Goal: Find specific page/section: Find specific page/section

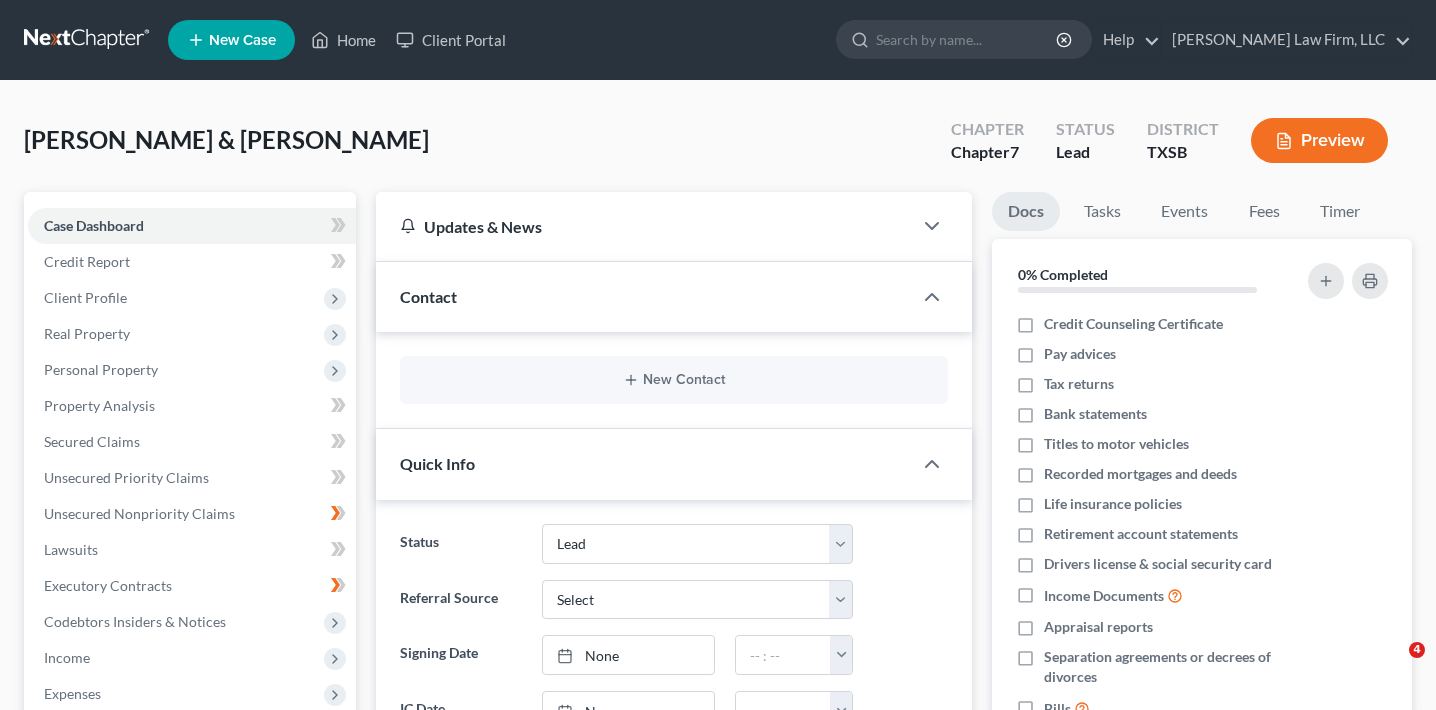
select select "4"
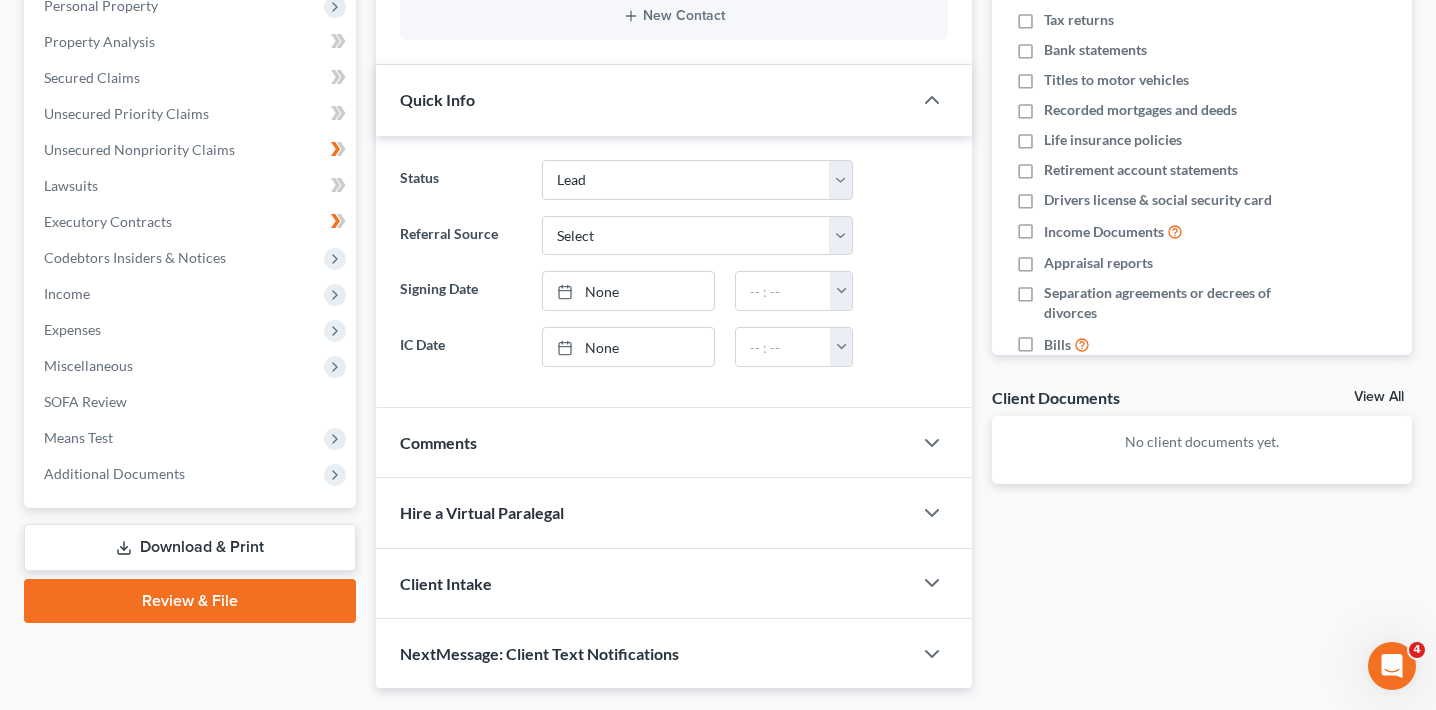
scroll to position [365, 0]
click at [238, 532] on link "Download & Print" at bounding box center [190, 546] width 332 height 47
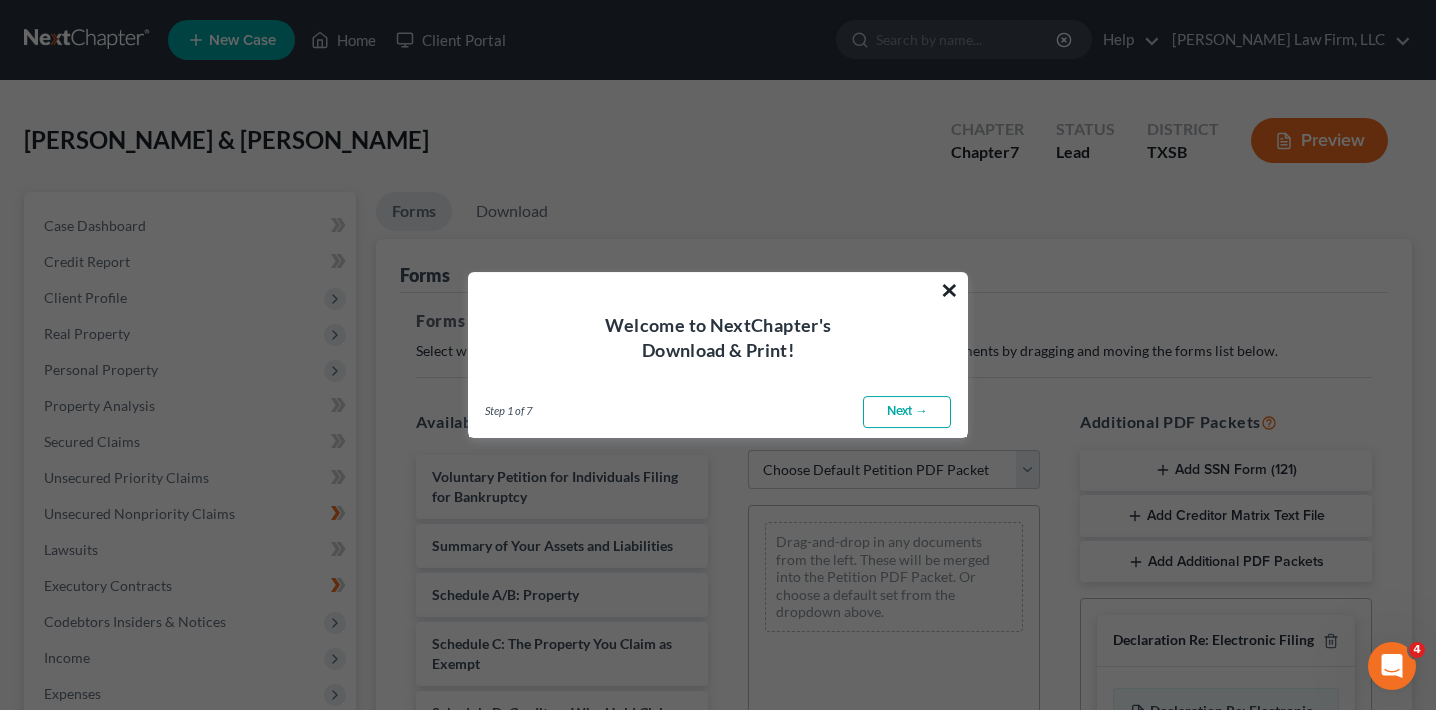
click at [946, 285] on button "×" at bounding box center [949, 290] width 19 height 32
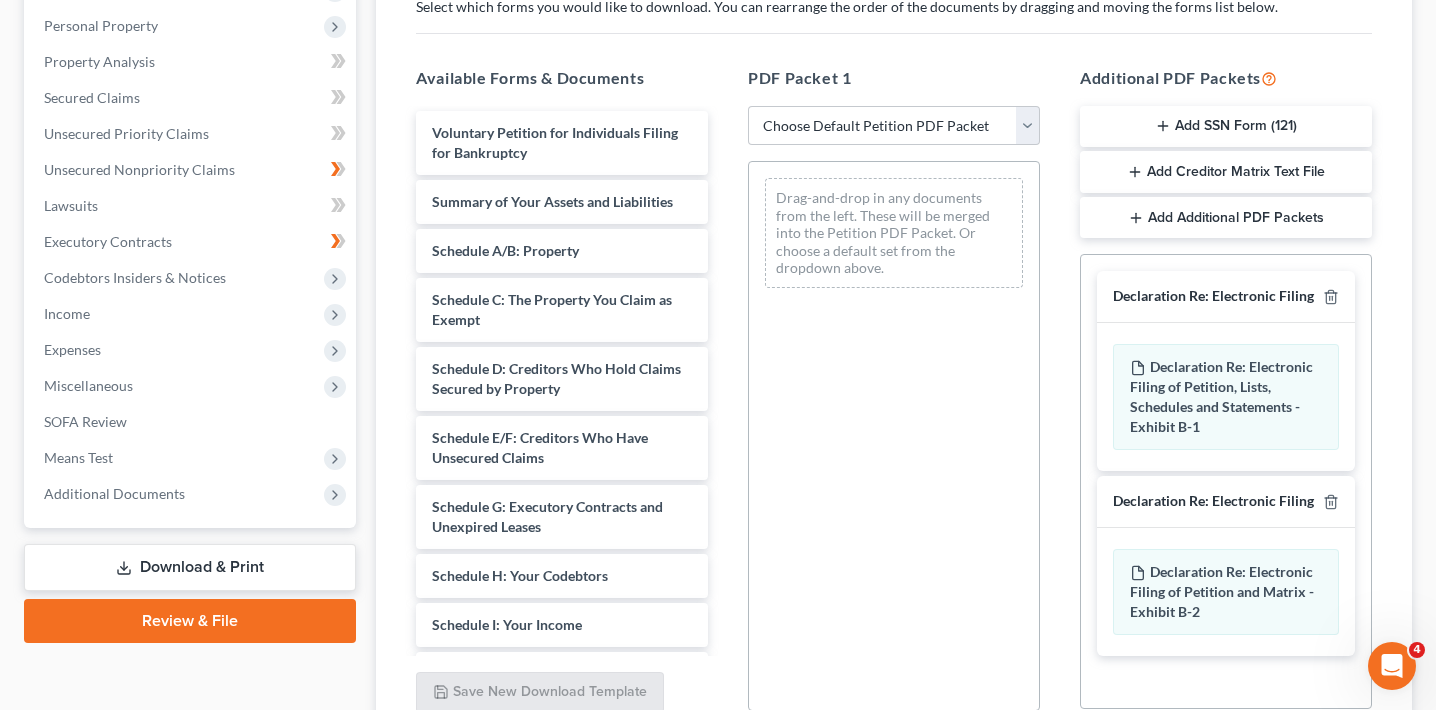
scroll to position [524, 0]
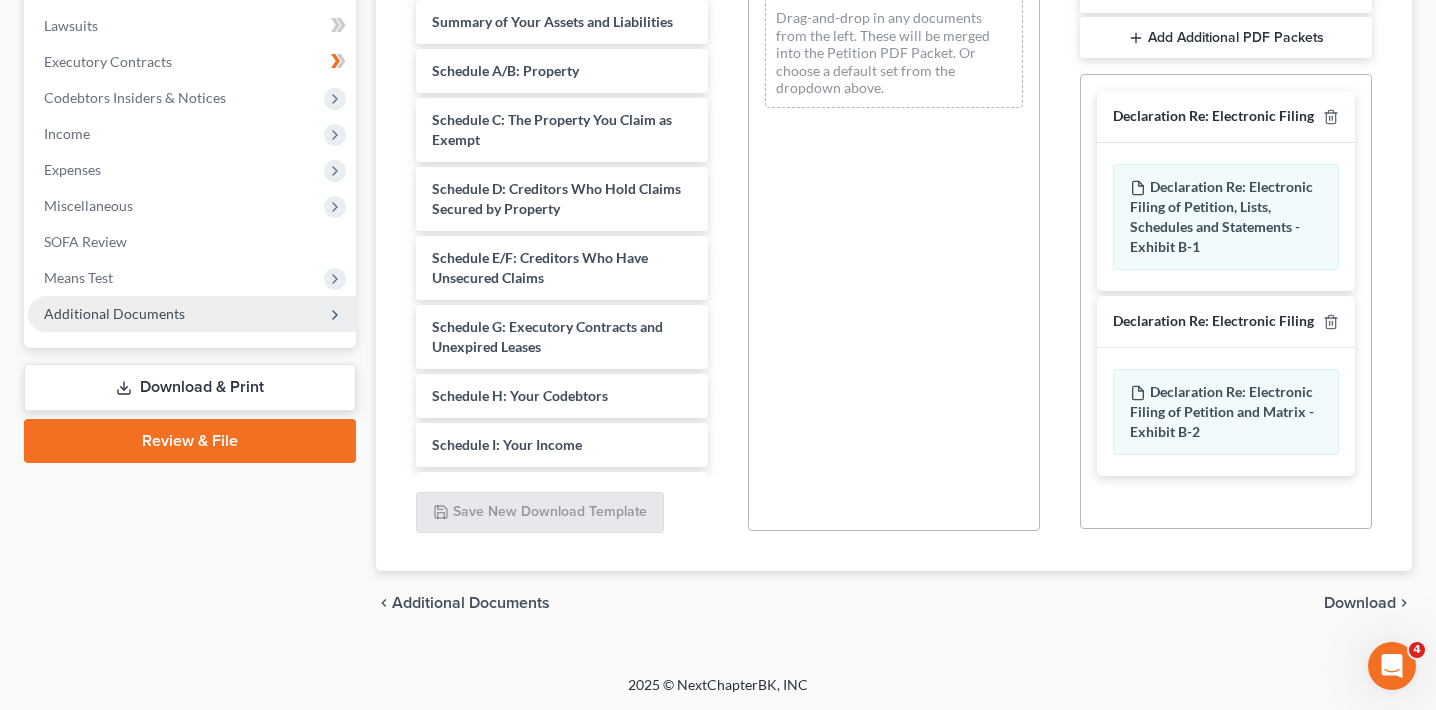
click at [156, 305] on span "Additional Documents" at bounding box center [114, 313] width 141 height 17
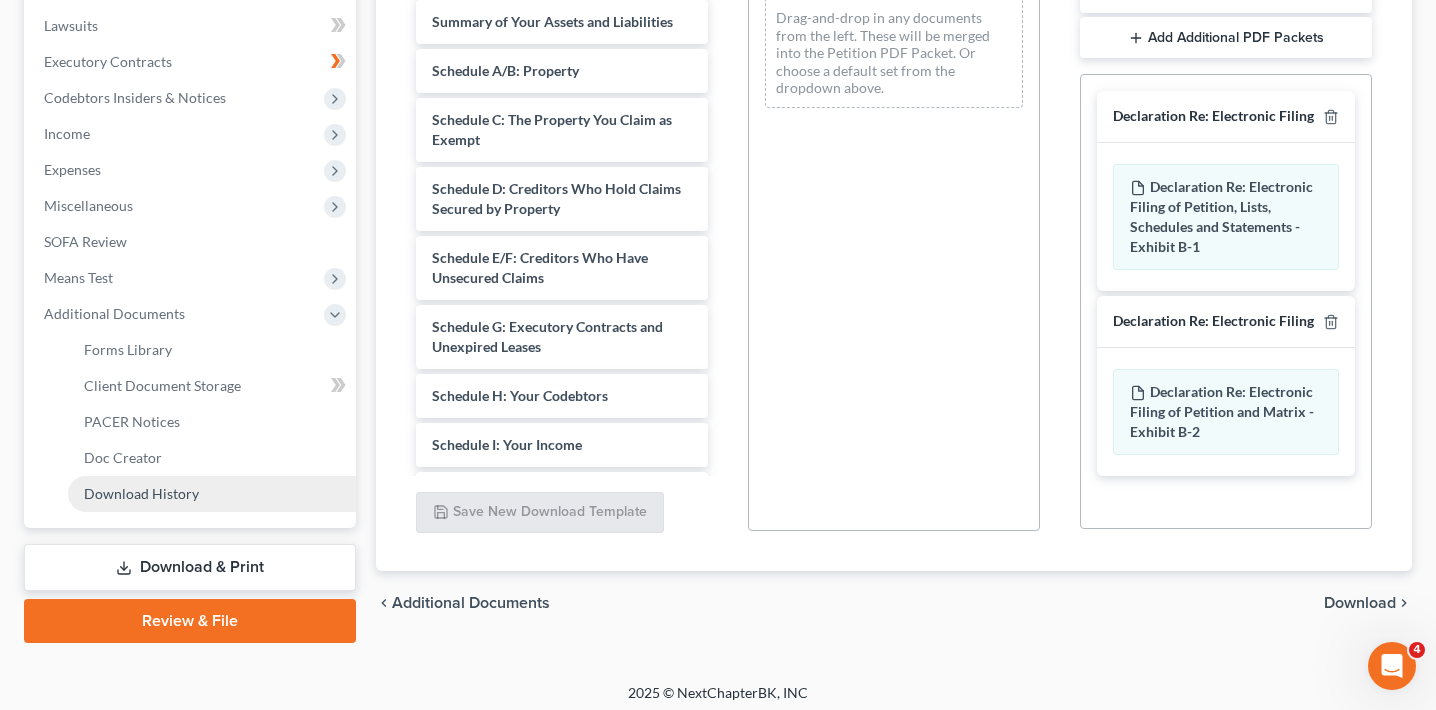
click at [167, 482] on link "Download History" at bounding box center [212, 494] width 288 height 36
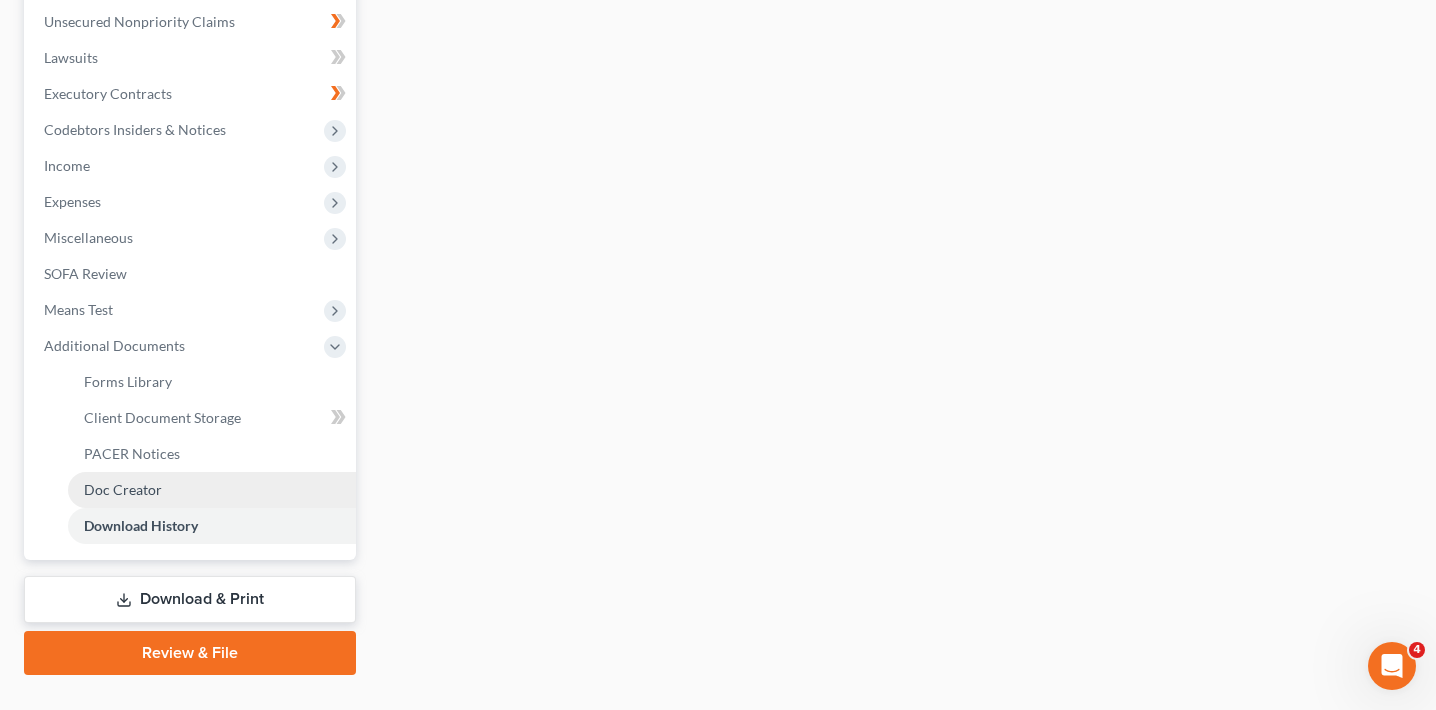
scroll to position [494, 0]
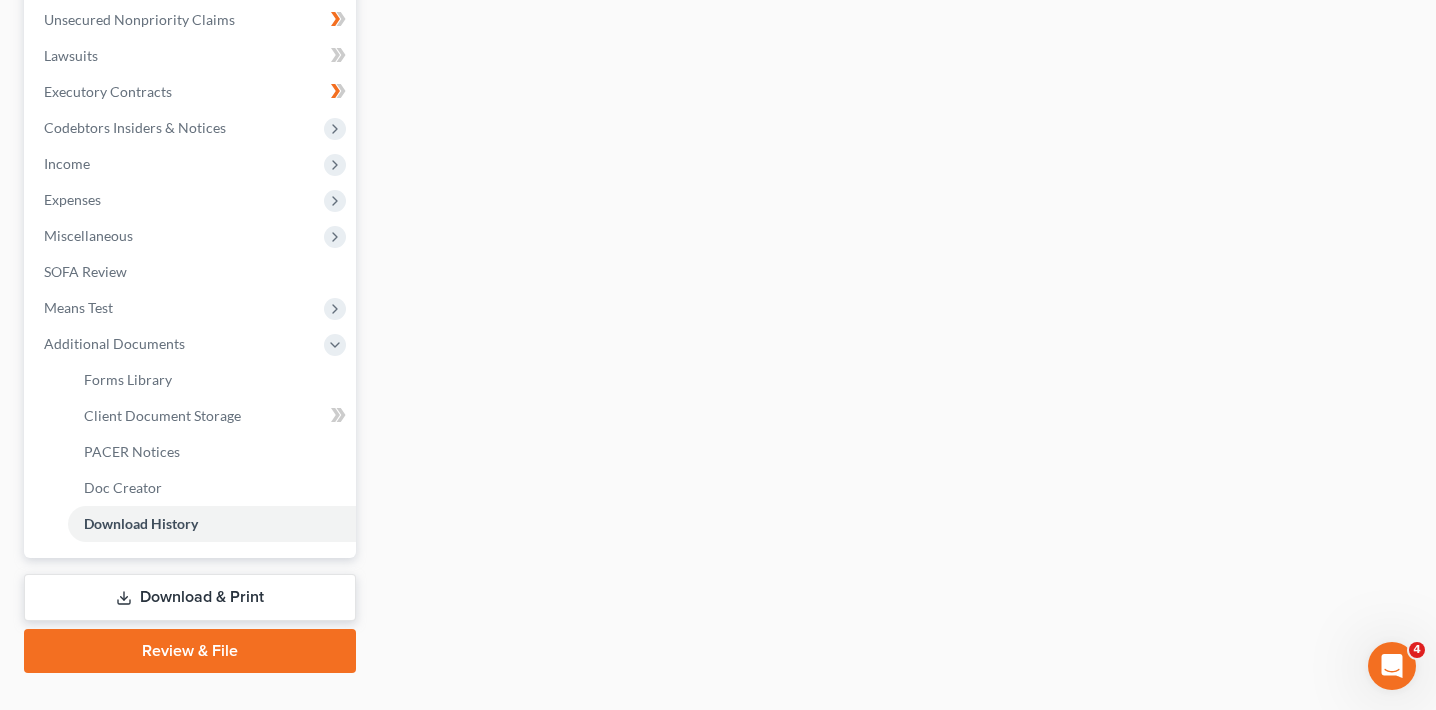
click at [174, 585] on link "Download & Print" at bounding box center [190, 597] width 332 height 47
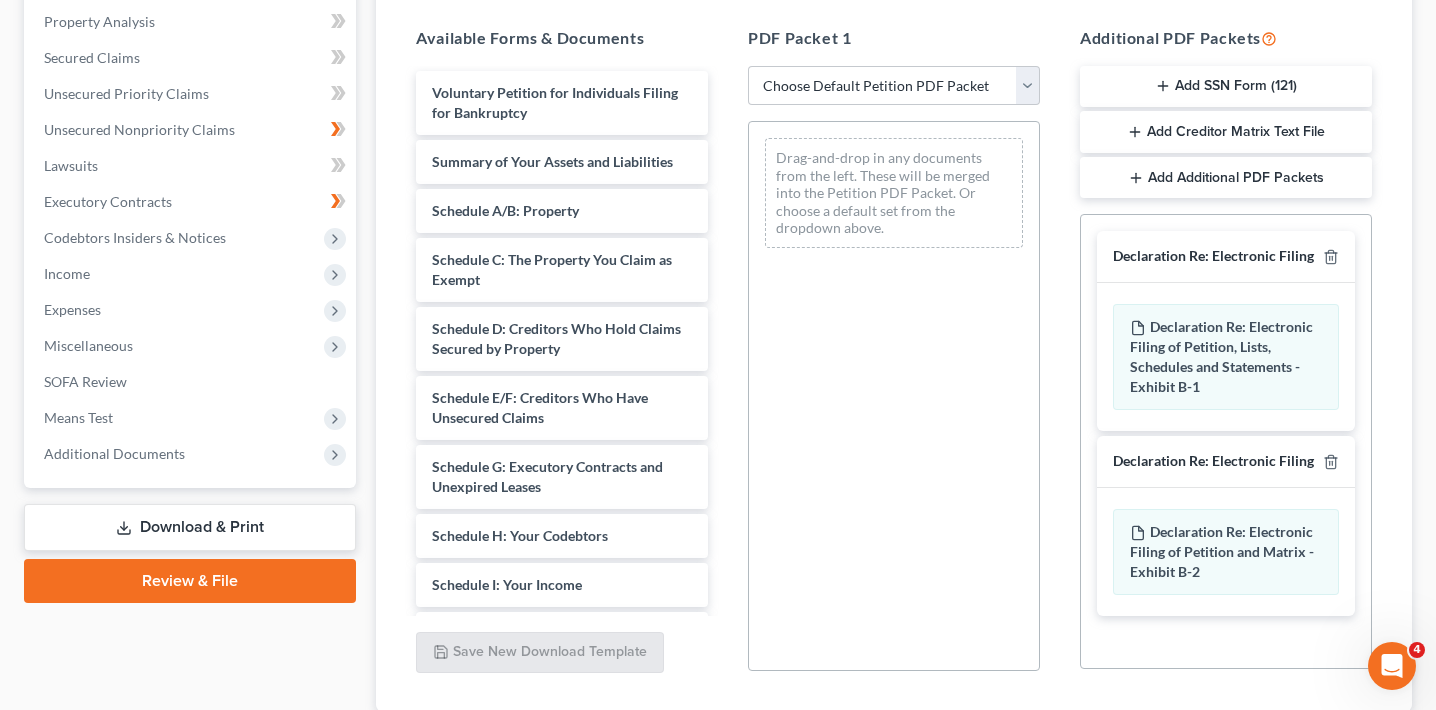
scroll to position [524, 0]
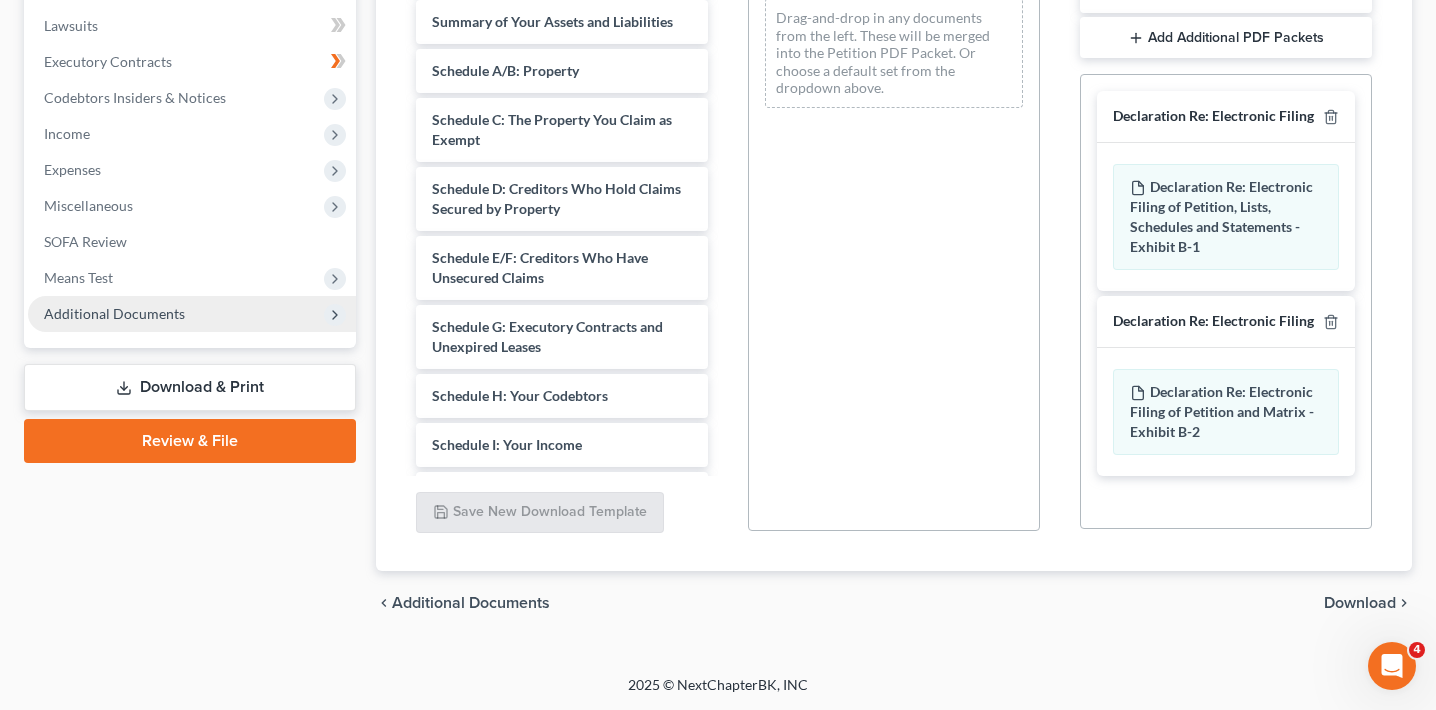
click at [244, 309] on span "Additional Documents" at bounding box center [192, 314] width 328 height 36
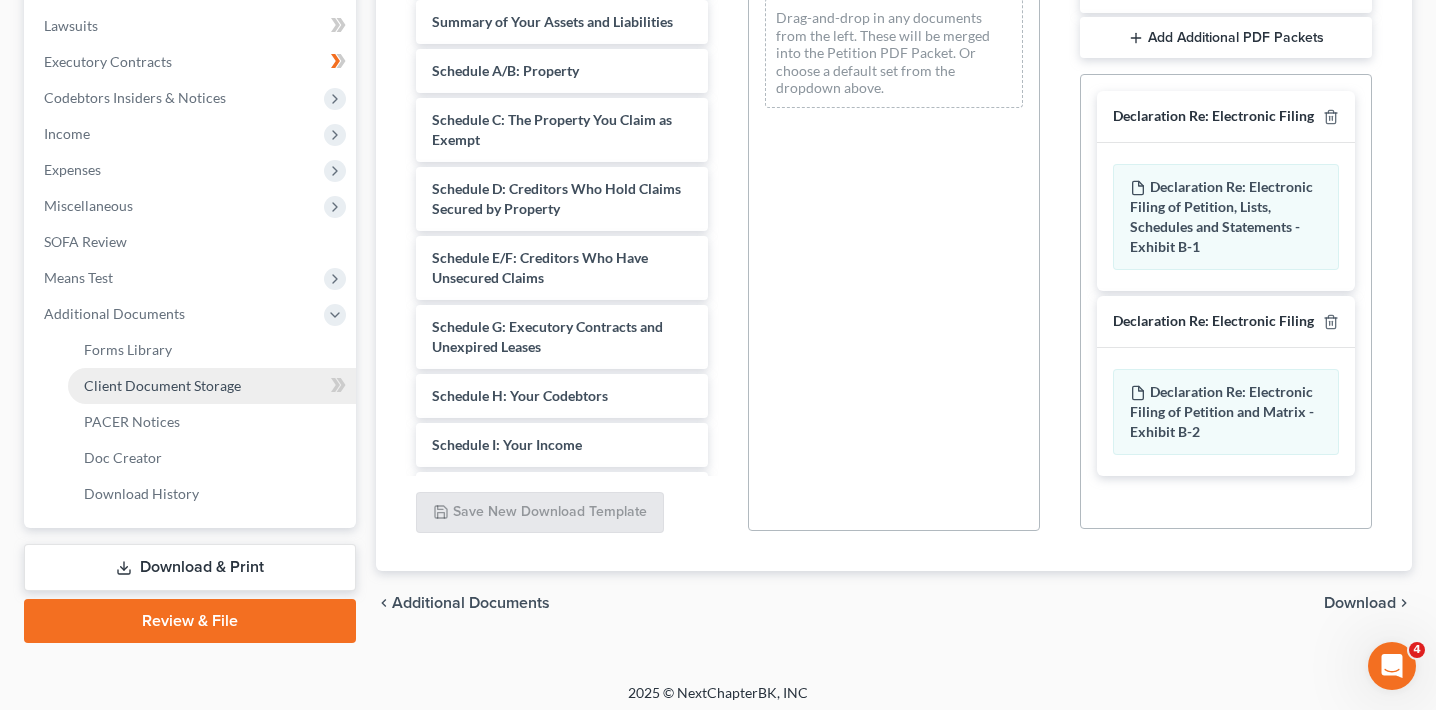
click at [247, 386] on link "Client Document Storage" at bounding box center [212, 386] width 288 height 36
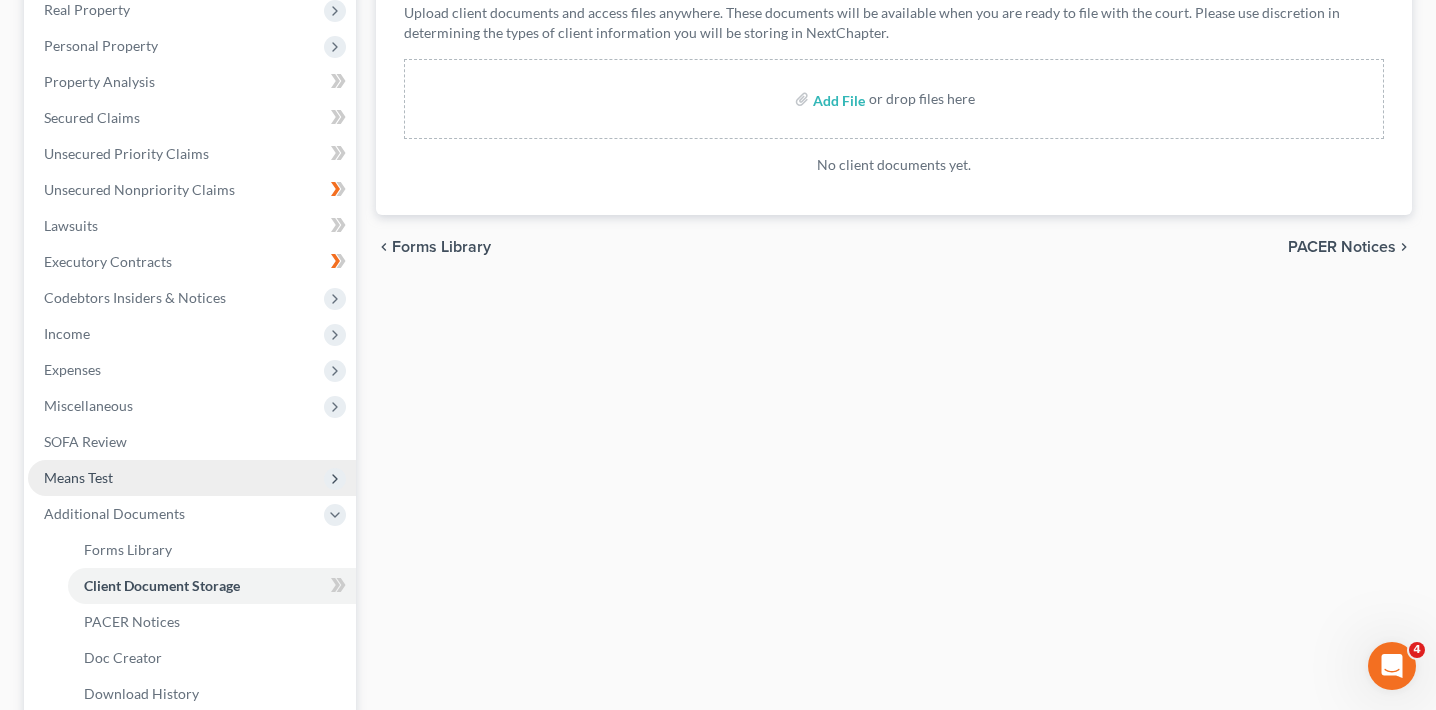
scroll to position [224, 0]
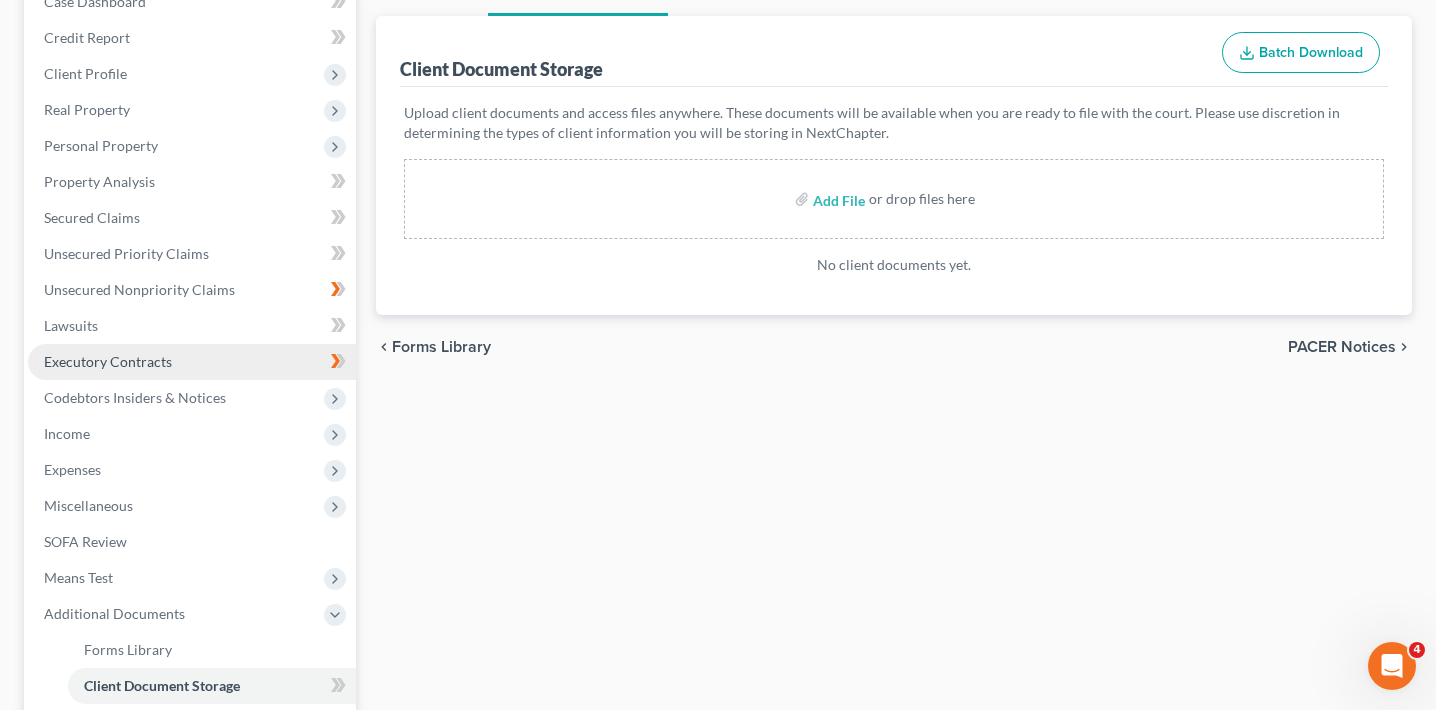
click at [202, 359] on link "Executory Contracts" at bounding box center [192, 362] width 328 height 36
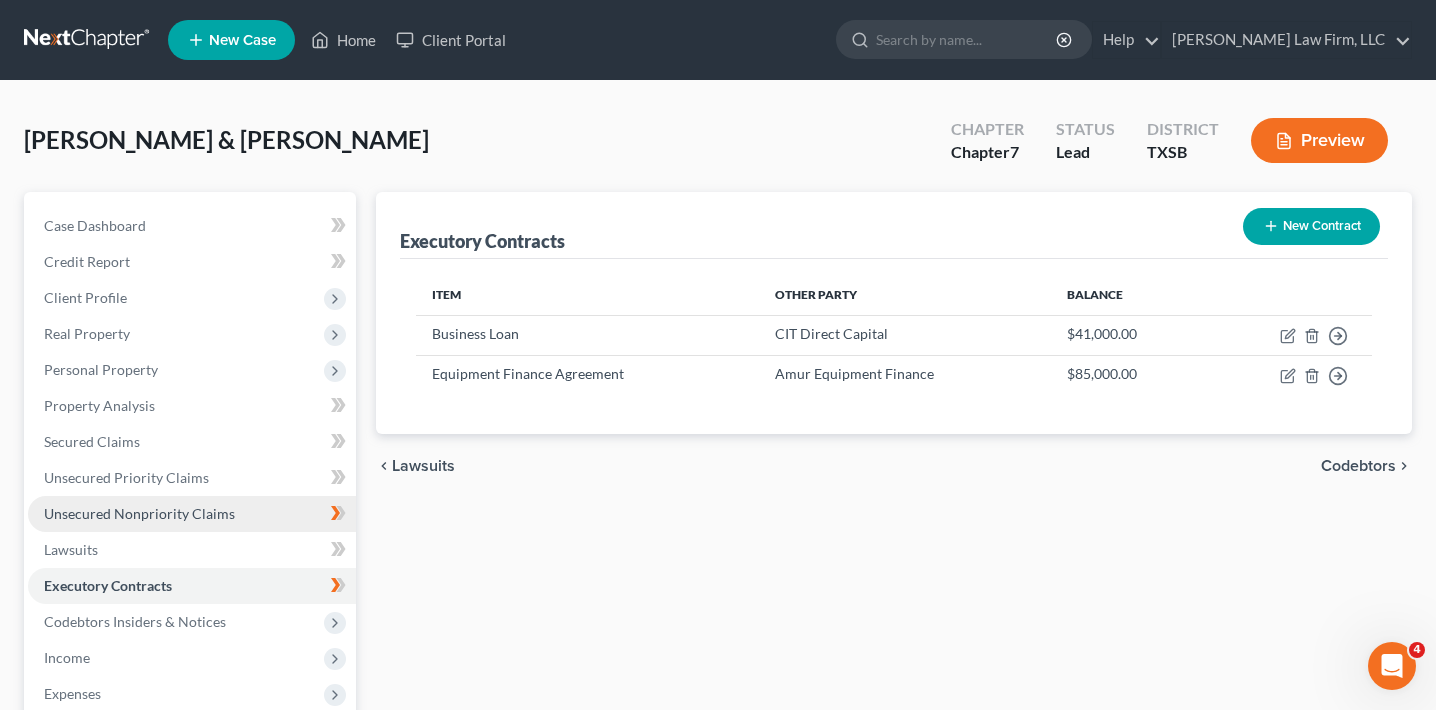
click at [195, 516] on span "Unsecured Nonpriority Claims" at bounding box center [139, 513] width 191 height 17
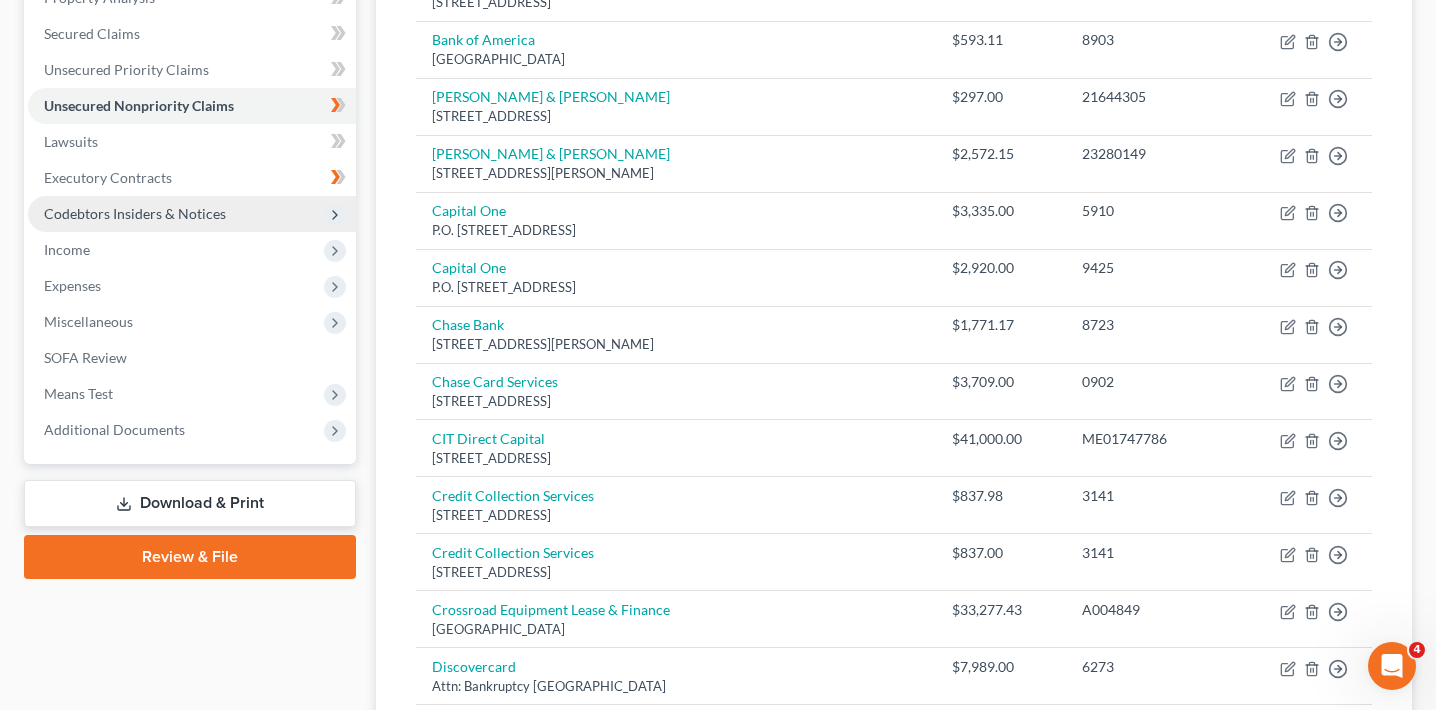
scroll to position [672, 0]
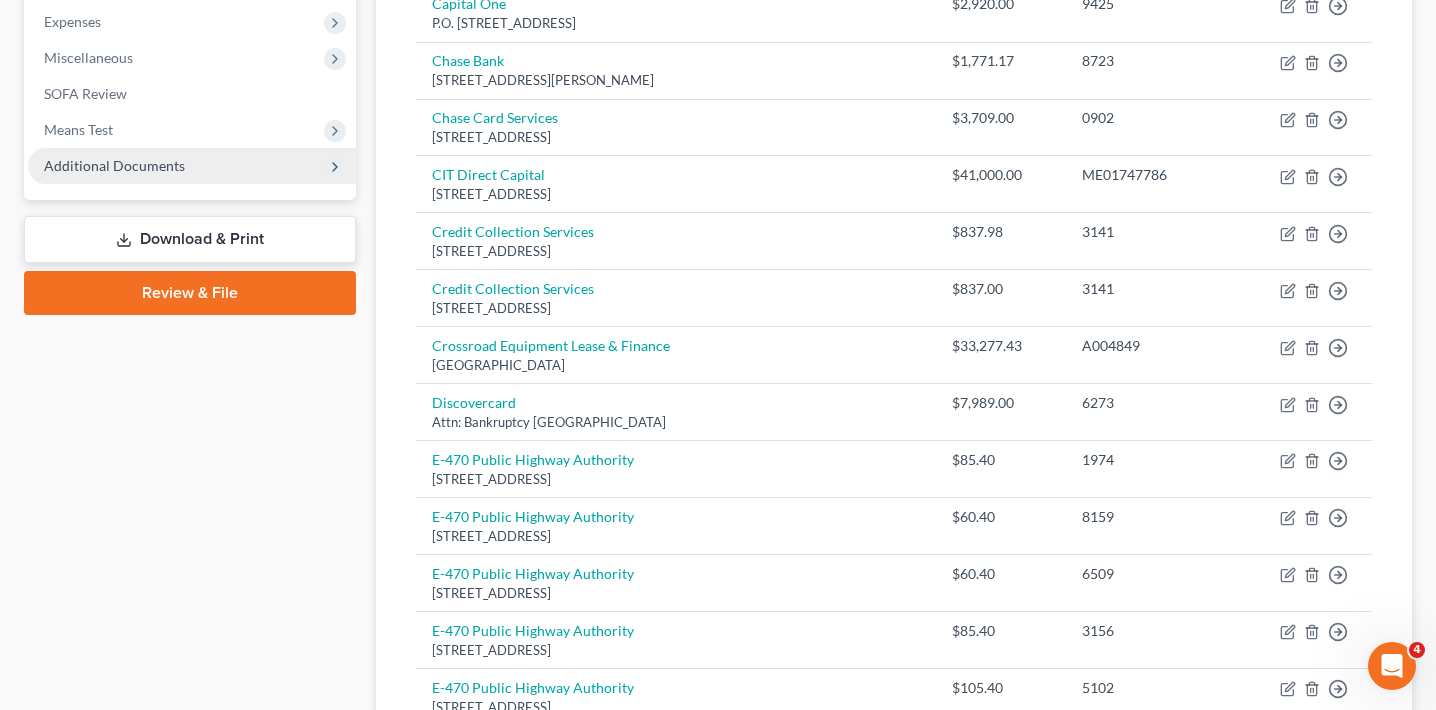
click at [158, 169] on span "Additional Documents" at bounding box center [114, 165] width 141 height 17
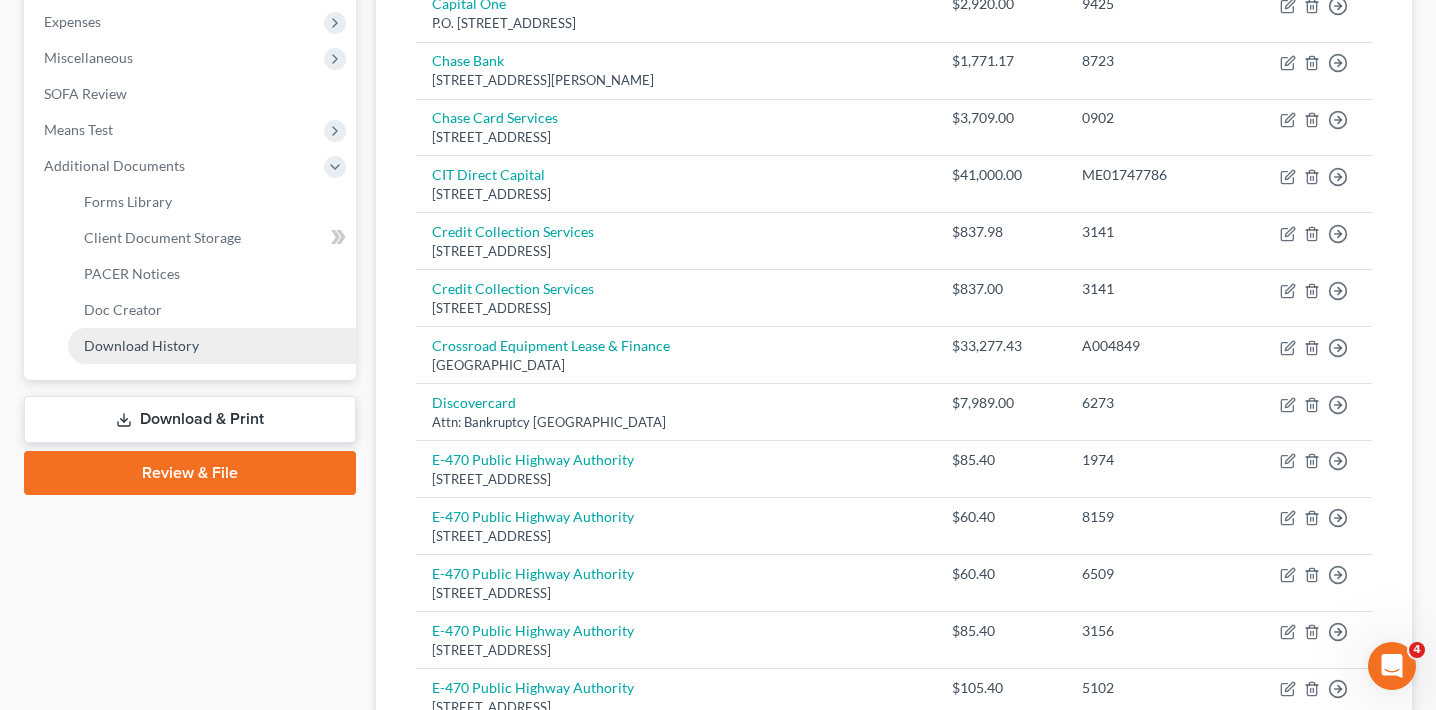
click at [163, 351] on span "Download History" at bounding box center [141, 345] width 115 height 17
